Goal: Navigation & Orientation: Find specific page/section

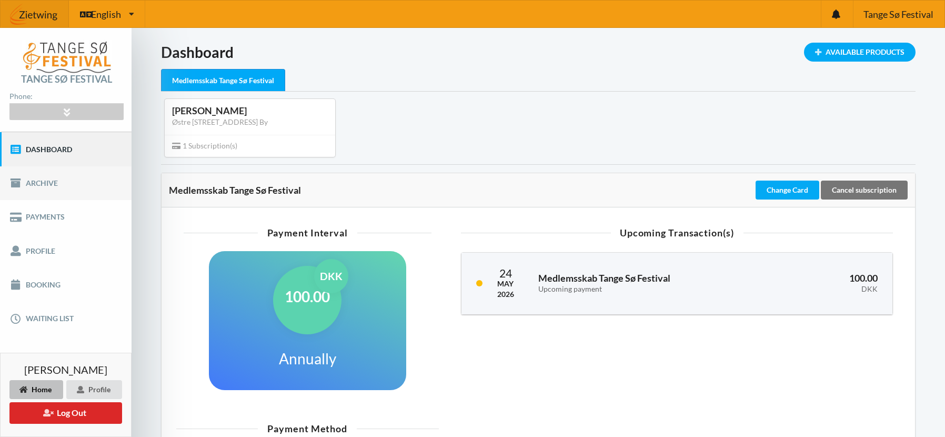
click at [75, 193] on link "Archive" at bounding box center [66, 183] width 132 height 34
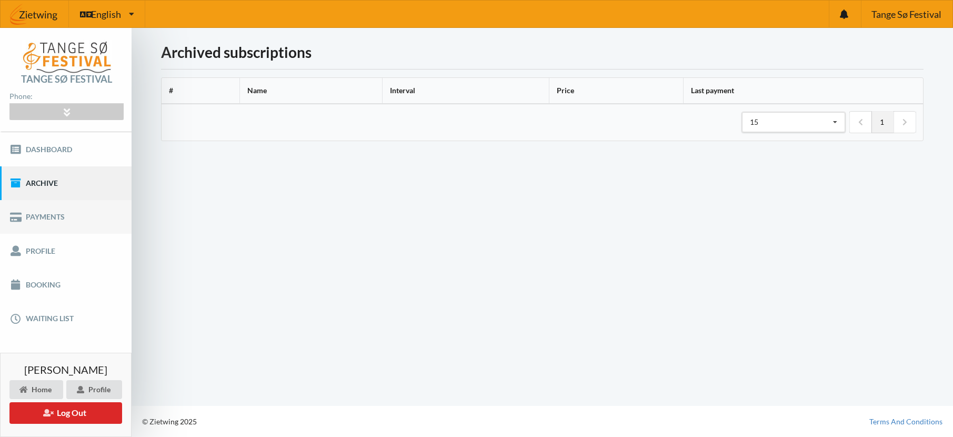
click at [77, 215] on link "Payments" at bounding box center [66, 217] width 132 height 34
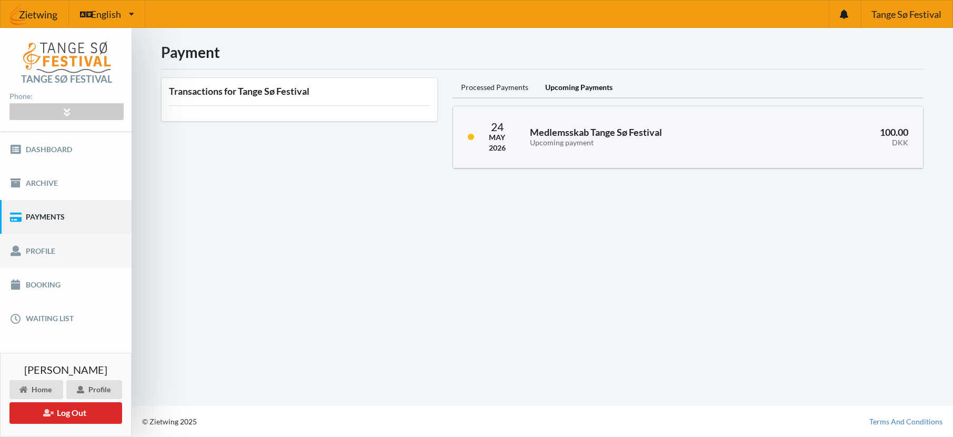
click at [75, 252] on link "Profile" at bounding box center [66, 251] width 132 height 34
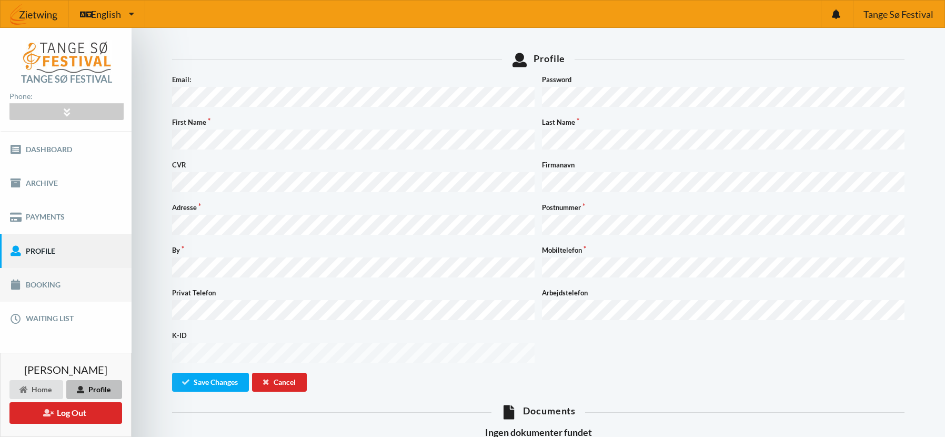
click at [49, 281] on link "Booking" at bounding box center [66, 285] width 132 height 34
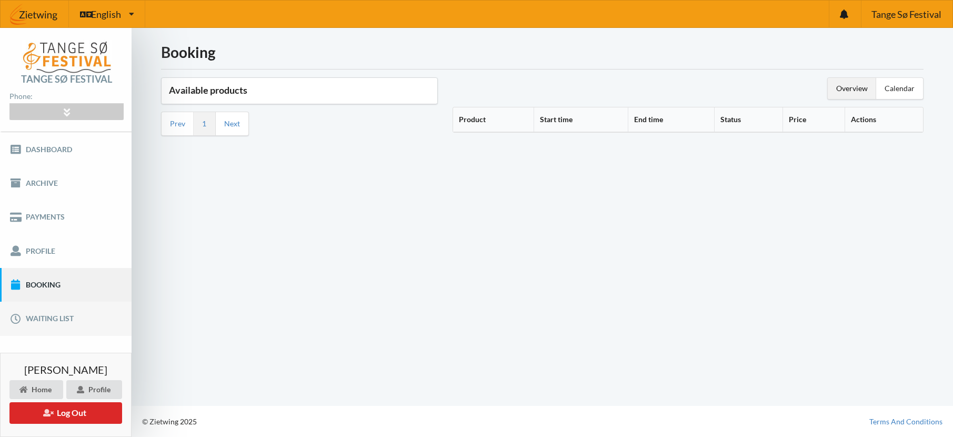
click at [74, 318] on link "Waiting list" at bounding box center [66, 318] width 132 height 34
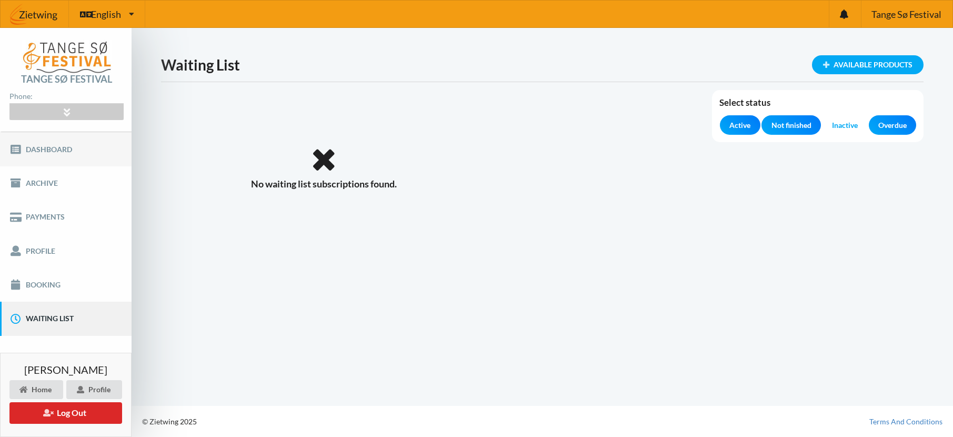
click at [56, 147] on link "Dashboard" at bounding box center [66, 149] width 132 height 34
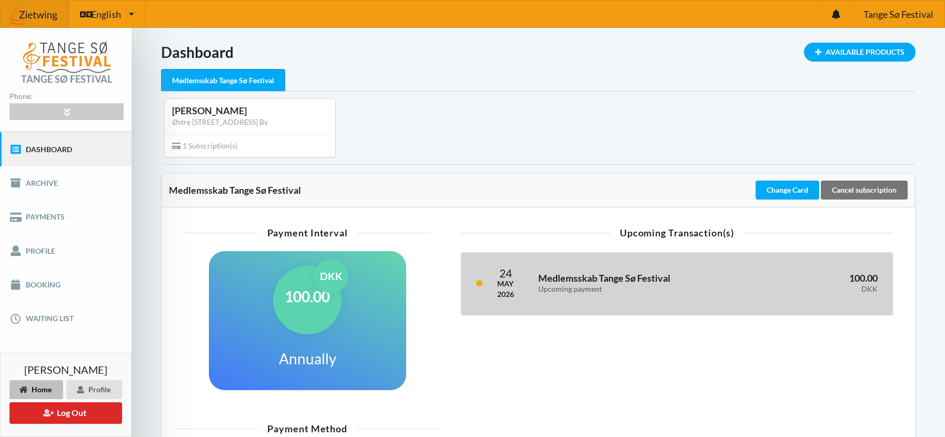
click at [478, 286] on link at bounding box center [479, 283] width 6 height 6
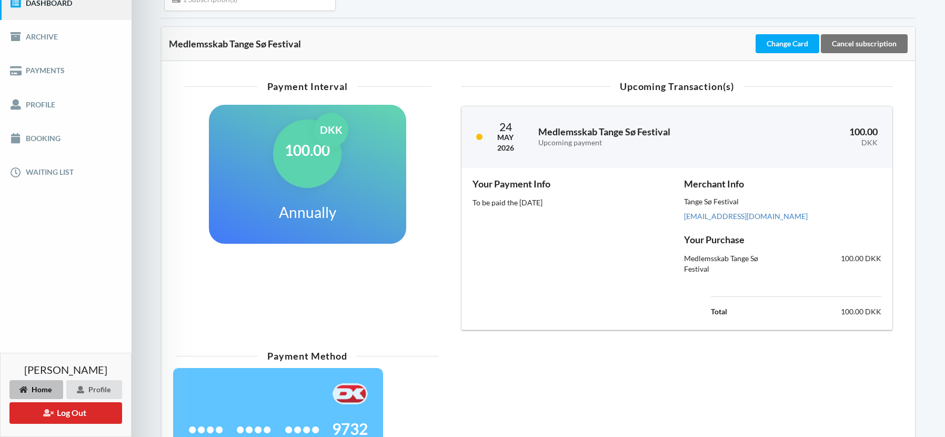
scroll to position [158, 0]
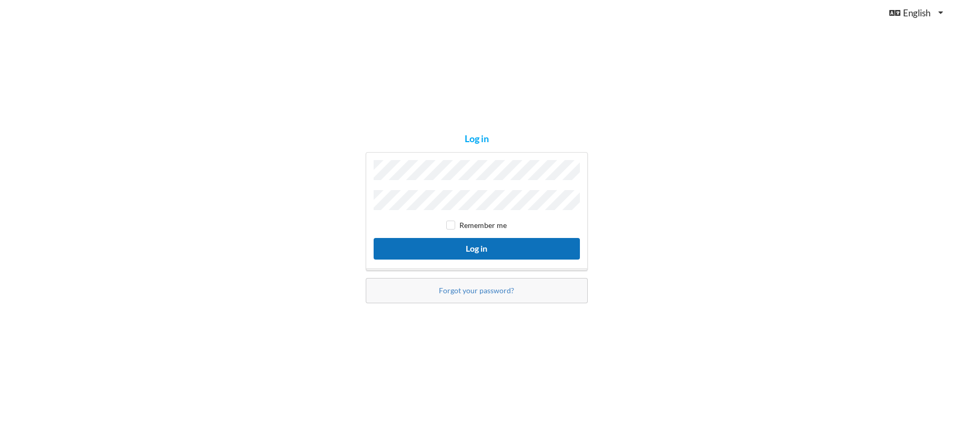
click at [518, 249] on button "Log in" at bounding box center [476, 249] width 206 height 22
